Goal: Navigation & Orientation: Find specific page/section

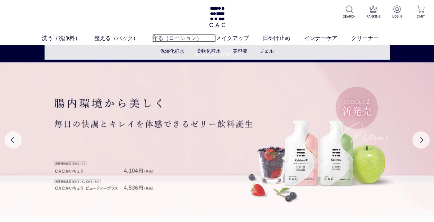
click at [169, 35] on link "守る（ローション）" at bounding box center [183, 38] width 63 height 8
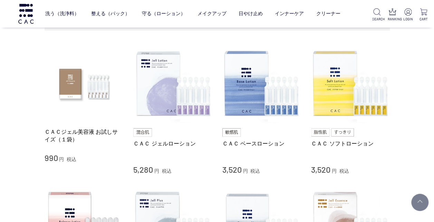
scroll to position [207, 0]
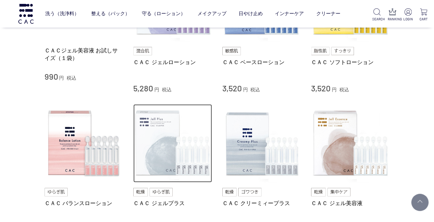
click at [196, 163] on img at bounding box center [172, 143] width 79 height 79
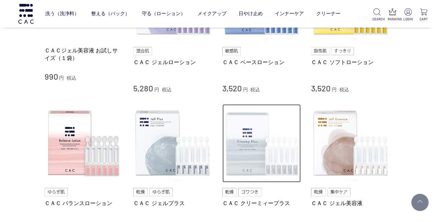
click at [253, 150] on img at bounding box center [261, 143] width 79 height 79
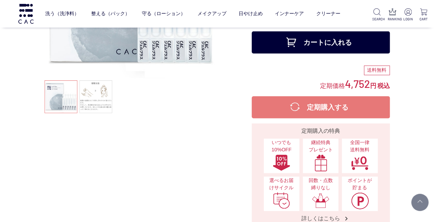
scroll to position [138, 0]
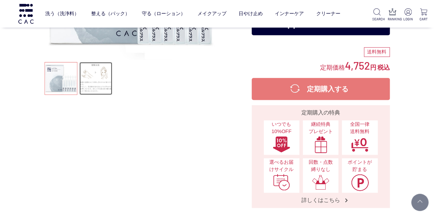
click at [97, 82] on link at bounding box center [95, 78] width 33 height 33
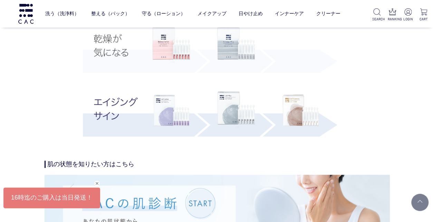
scroll to position [1380, 0]
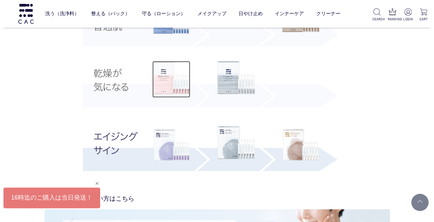
click at [170, 82] on img at bounding box center [171, 79] width 38 height 37
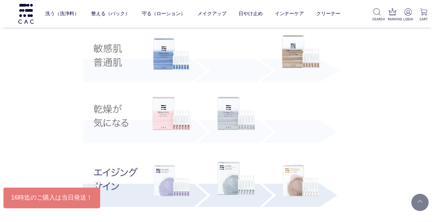
scroll to position [1346, 0]
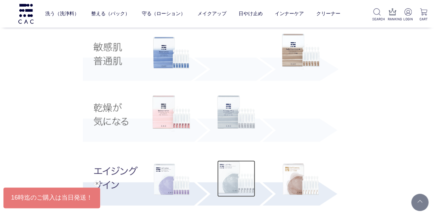
click at [234, 182] on img at bounding box center [236, 178] width 38 height 37
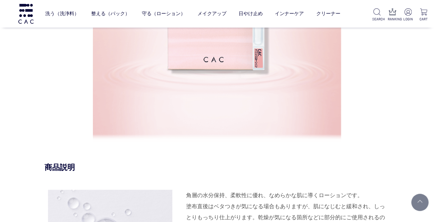
scroll to position [656, 0]
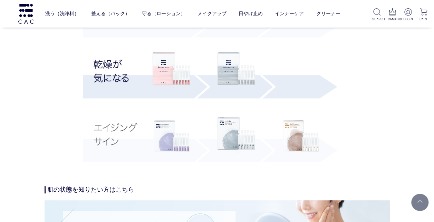
scroll to position [1449, 0]
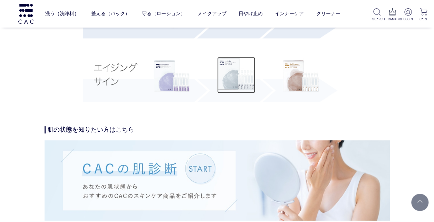
click at [222, 65] on img at bounding box center [236, 75] width 38 height 37
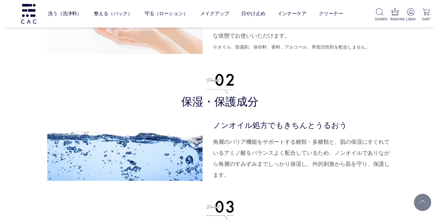
scroll to position [1656, 0]
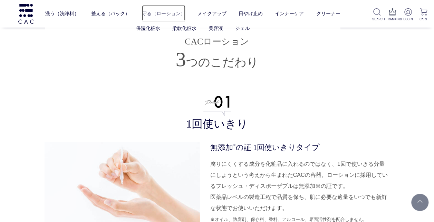
click at [151, 12] on link "守る（ローション）" at bounding box center [163, 13] width 43 height 17
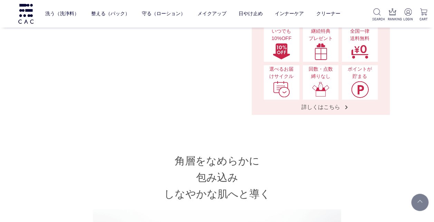
scroll to position [207, 0]
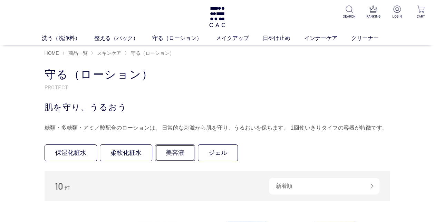
click at [178, 148] on link "美容液" at bounding box center [175, 153] width 40 height 17
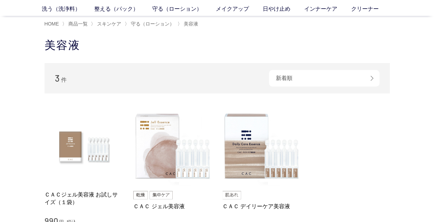
scroll to position [69, 0]
